Goal: Information Seeking & Learning: Learn about a topic

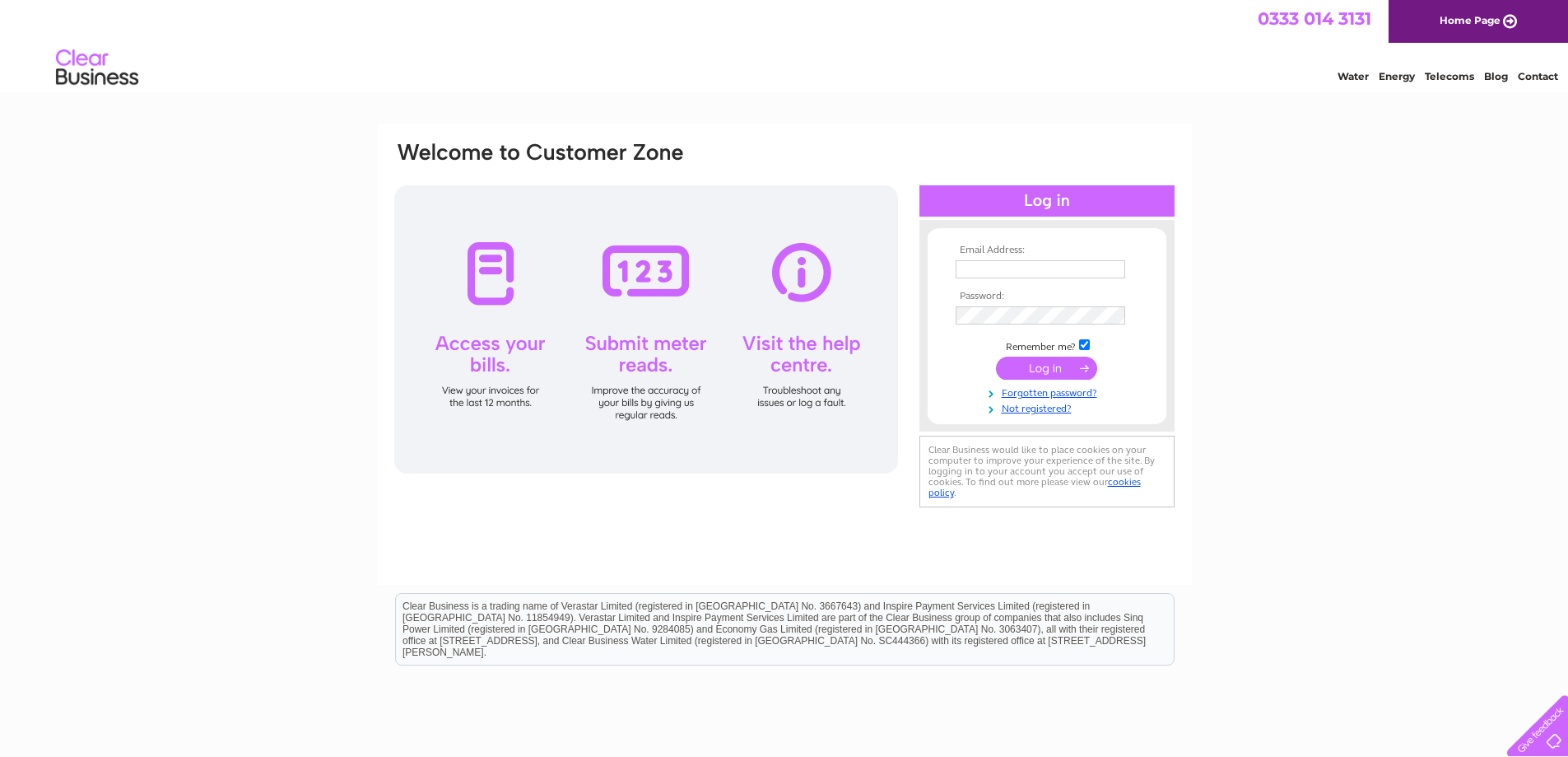
type input "[EMAIL_ADDRESS][DOMAIN_NAME]"
click at [1027, 370] on input "submit" at bounding box center [1046, 368] width 101 height 23
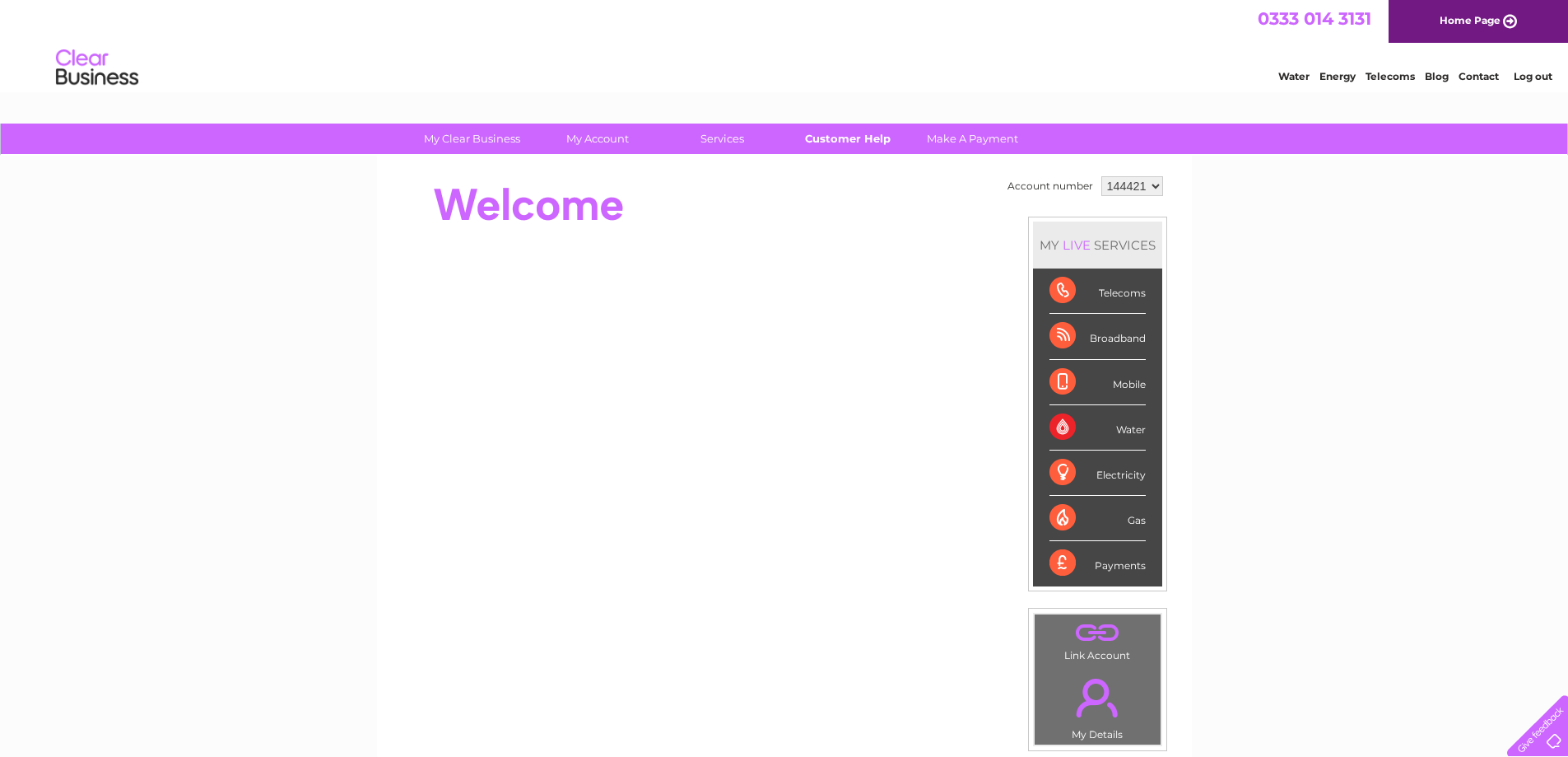
click at [858, 137] on link "Customer Help" at bounding box center [847, 139] width 136 height 30
